Goal: Communication & Community: Answer question/provide support

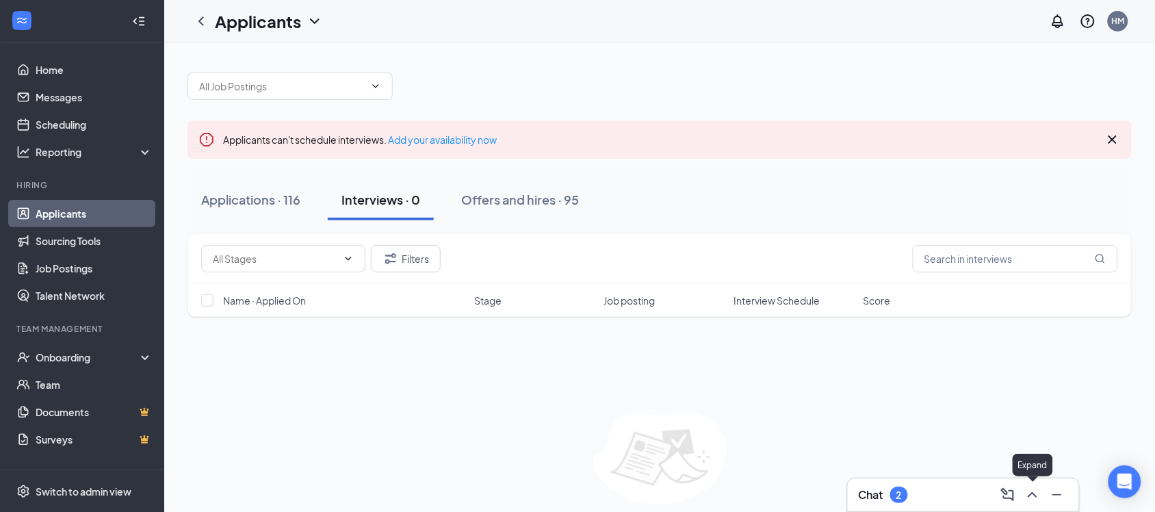
click at [1035, 498] on icon "ChevronUp" at bounding box center [1033, 495] width 16 height 16
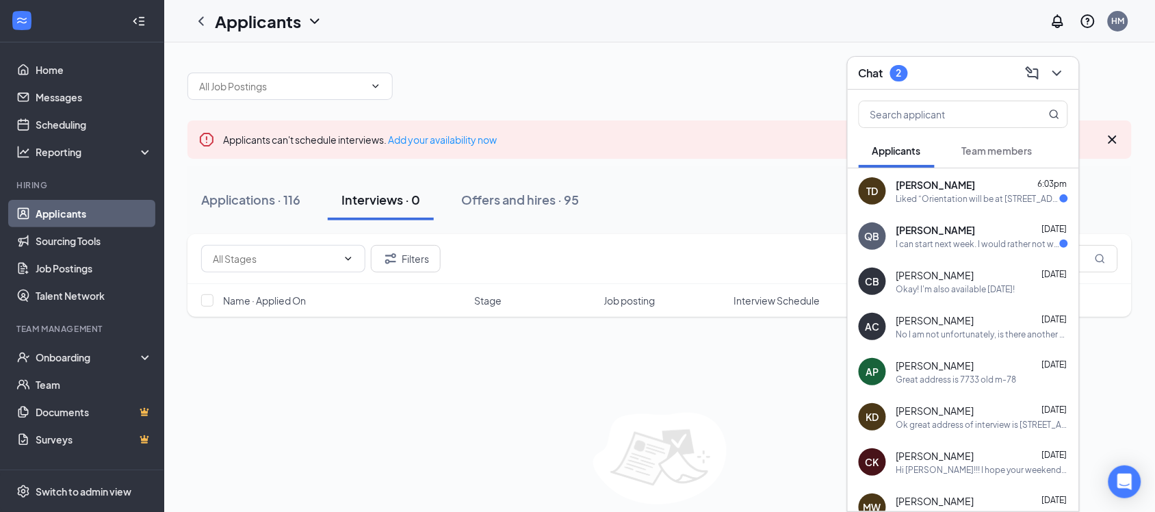
click at [963, 238] on div "I can start next week. I would rather not work Mondays but I can be available t…" at bounding box center [979, 244] width 164 height 12
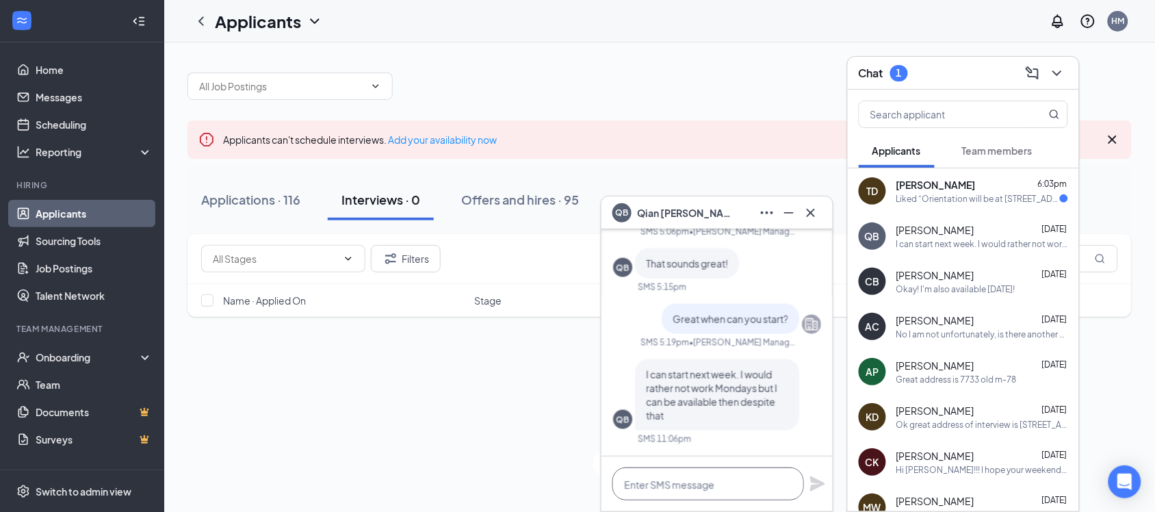
click at [703, 495] on textarea at bounding box center [709, 484] width 192 height 33
type textarea "I"
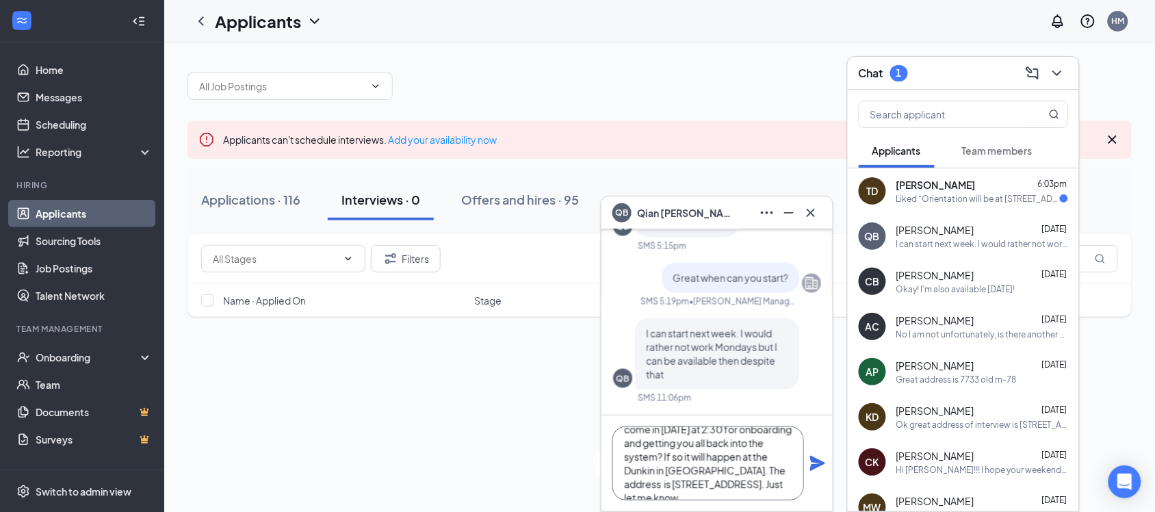
scroll to position [42, 0]
type textarea "Hello is there anyway that you can come in [DATE] at 2:30 for onboarding and ge…"
click at [823, 462] on icon "Plane" at bounding box center [818, 463] width 16 height 16
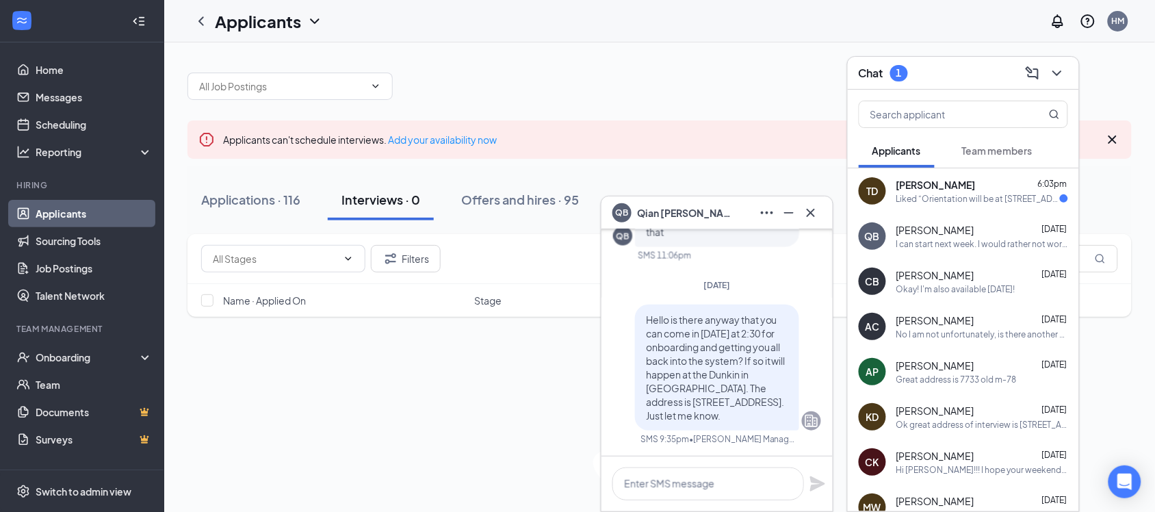
scroll to position [0, 0]
click at [948, 190] on span "[PERSON_NAME]" at bounding box center [936, 185] width 79 height 14
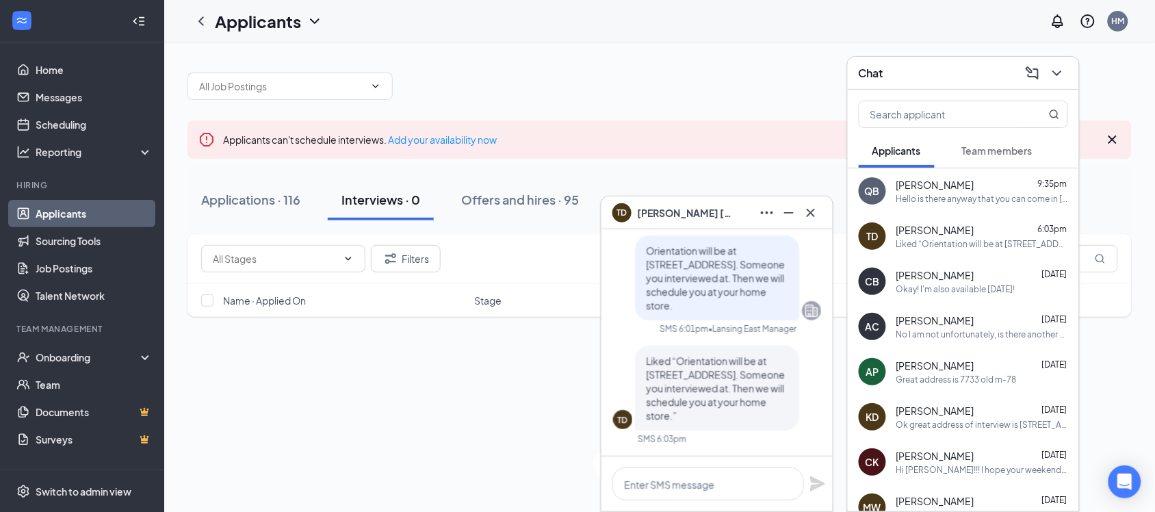
click at [956, 278] on span "[PERSON_NAME]" at bounding box center [936, 275] width 78 height 14
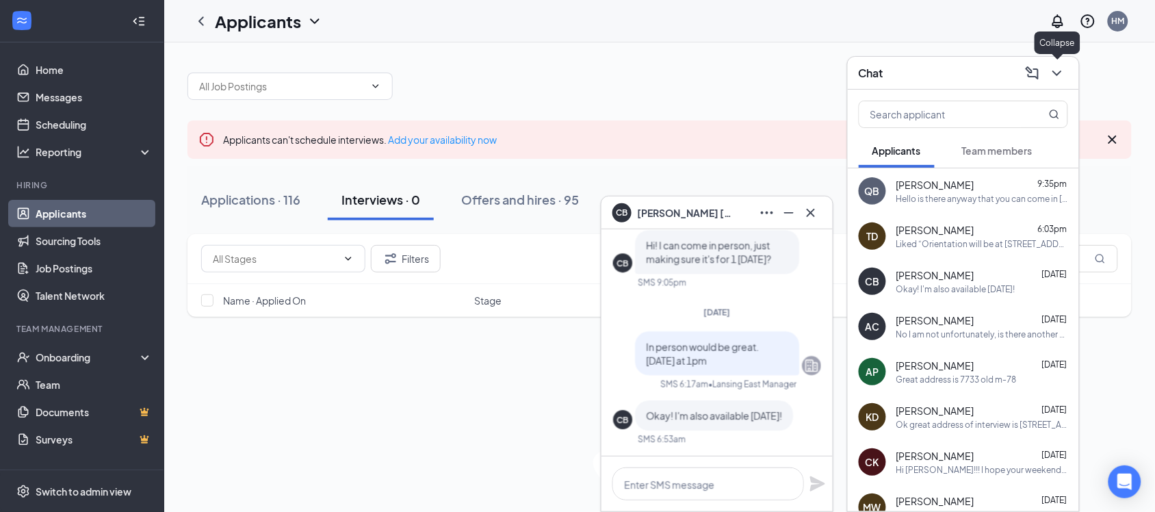
click at [1058, 71] on icon "ChevronDown" at bounding box center [1057, 73] width 16 height 16
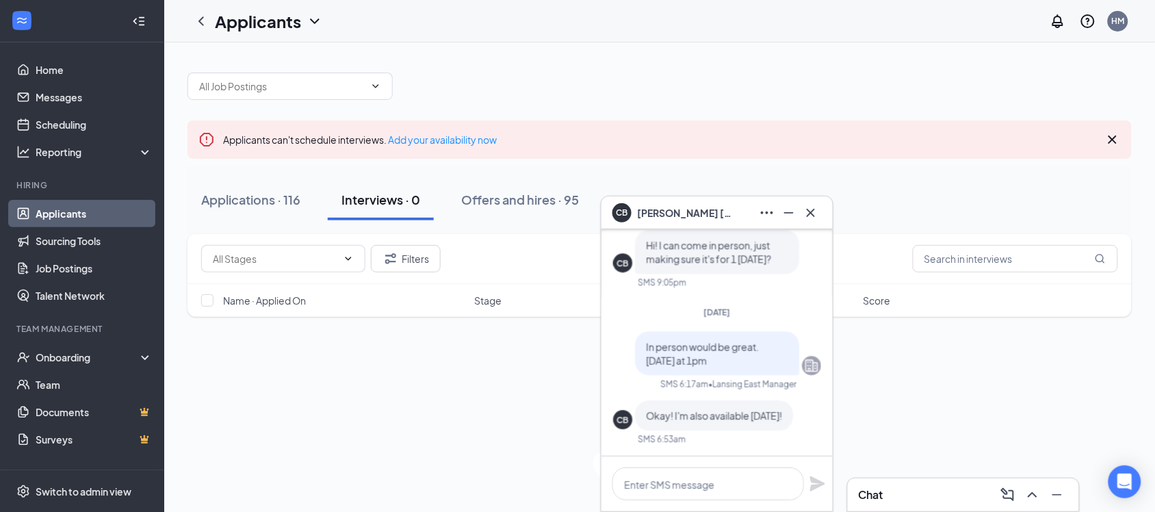
click at [847, 82] on div at bounding box center [660, 79] width 945 height 41
click at [813, 214] on icon "Cross" at bounding box center [811, 212] width 8 height 8
